Goal: Information Seeking & Learning: Learn about a topic

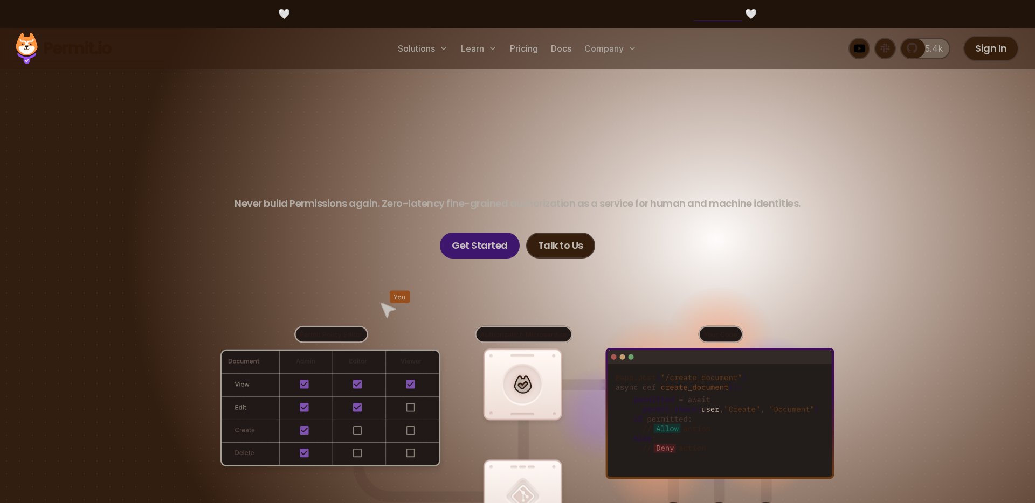
scroll to position [91, 0]
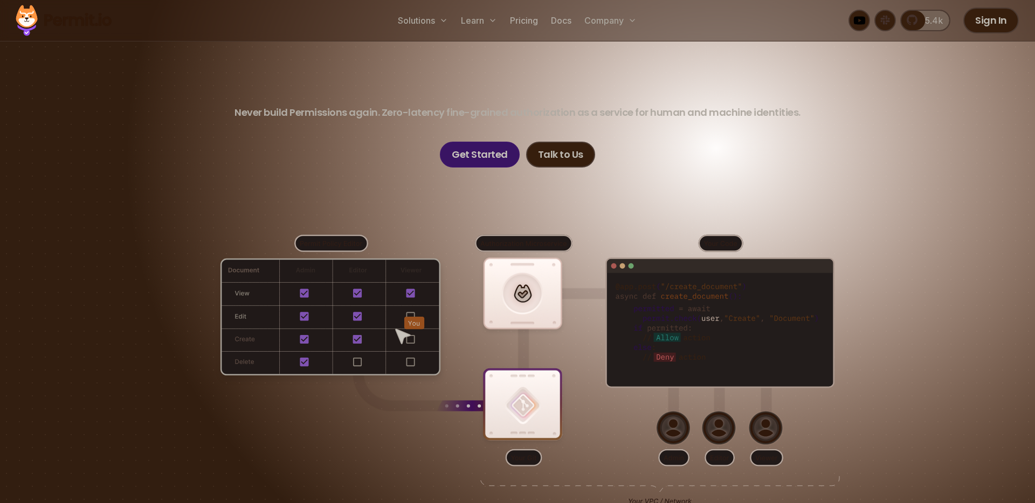
click at [471, 161] on link "Get Started" at bounding box center [480, 155] width 80 height 26
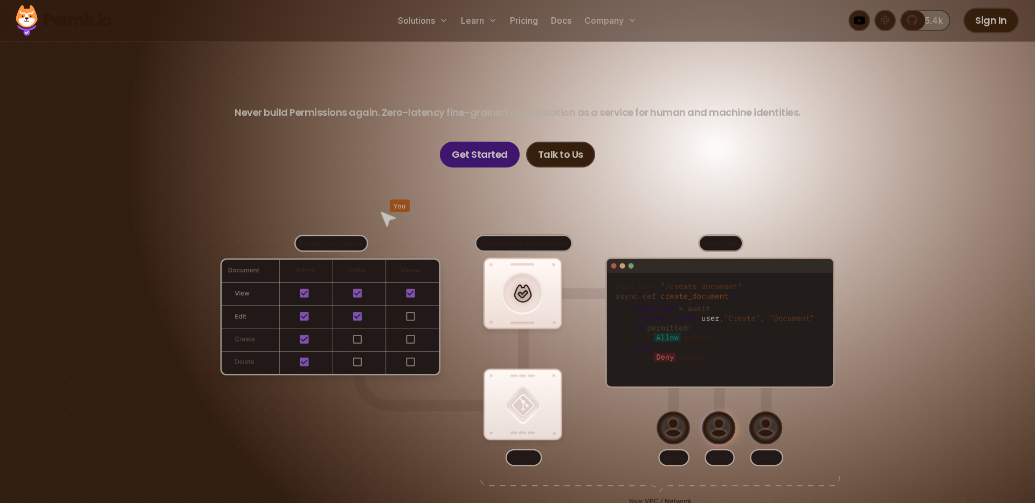
scroll to position [91, 0]
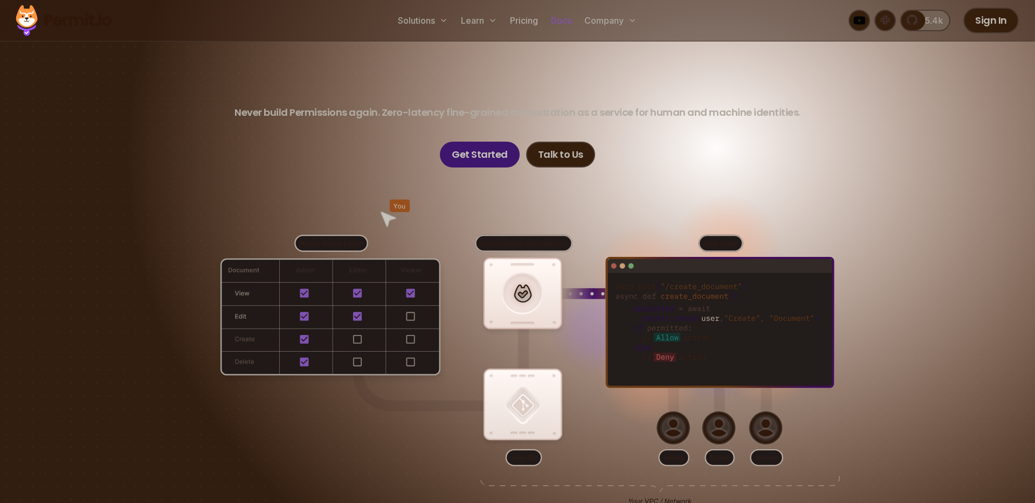
click at [561, 25] on link "Docs" at bounding box center [561, 21] width 29 height 22
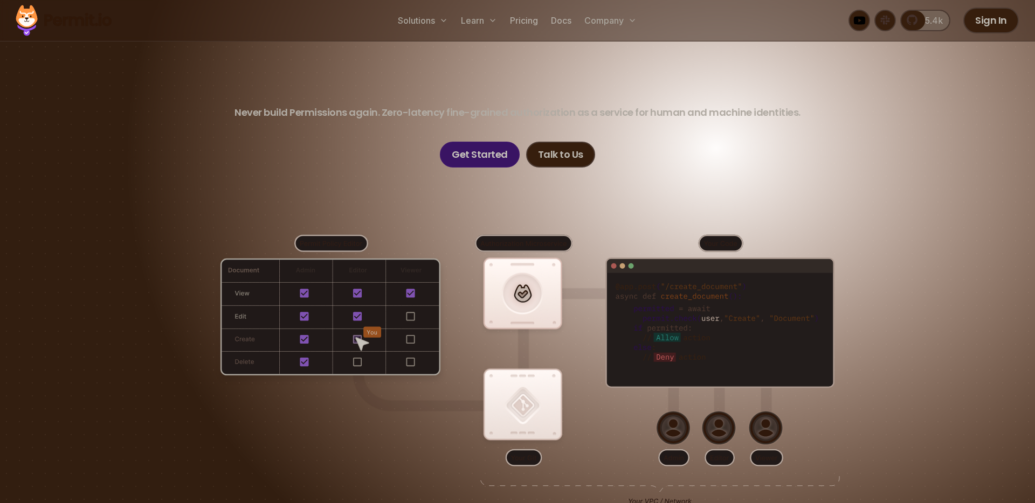
click at [483, 154] on link "Get Started" at bounding box center [480, 155] width 80 height 26
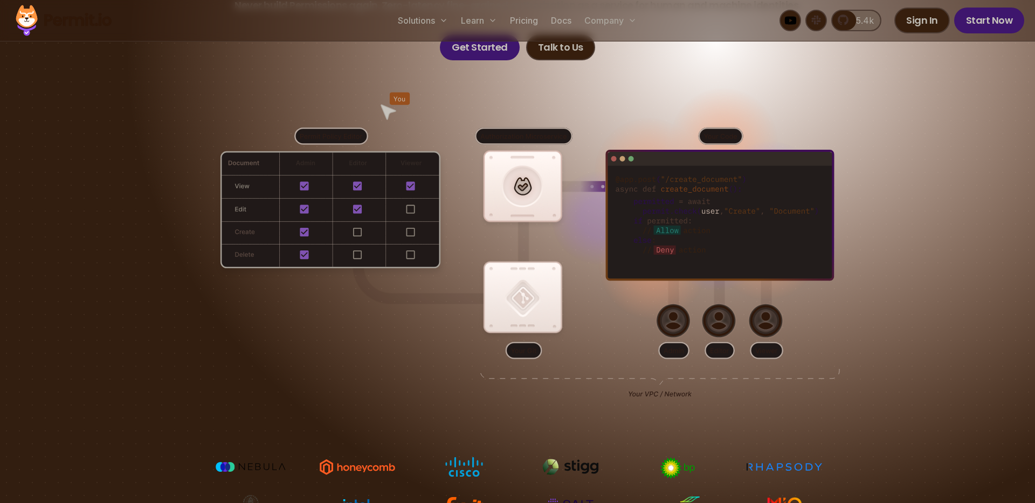
scroll to position [307, 0]
